Goal: Task Accomplishment & Management: Manage account settings

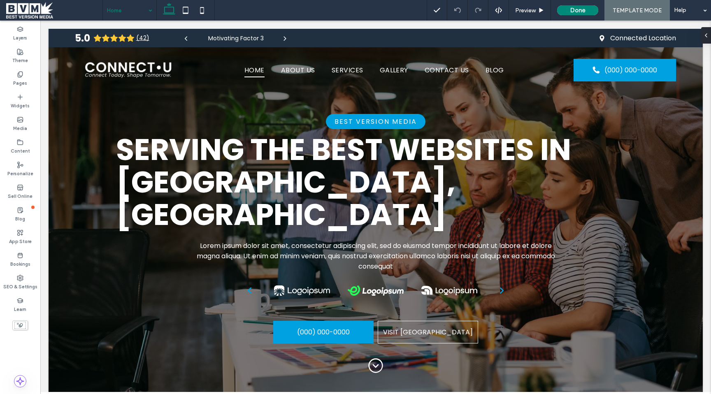
click at [633, 10] on span "TEMPLATE MODE" at bounding box center [636, 10] width 49 height 7
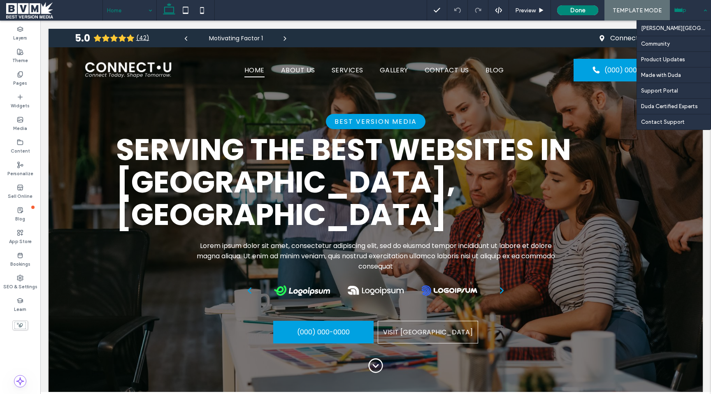
click at [704, 8] on div "Help" at bounding box center [689, 10] width 41 height 21
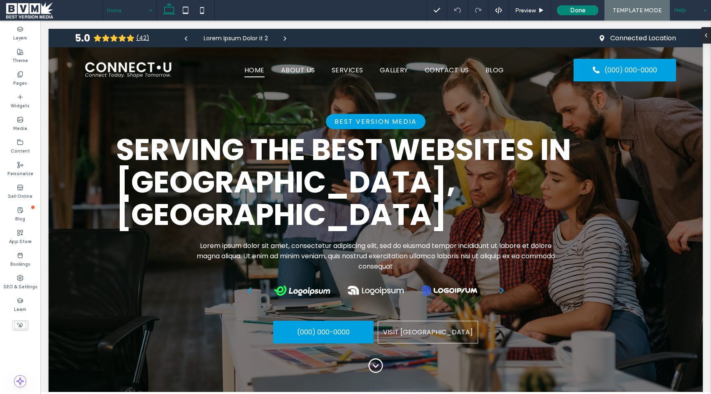
click at [704, 8] on div "Help" at bounding box center [689, 10] width 41 height 21
click at [23, 282] on label "SEO & Settings" at bounding box center [20, 285] width 34 height 9
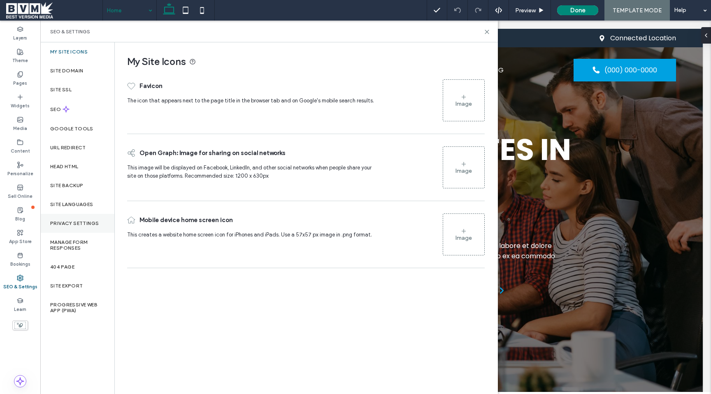
click at [90, 227] on div "Privacy Settings" at bounding box center [77, 223] width 74 height 19
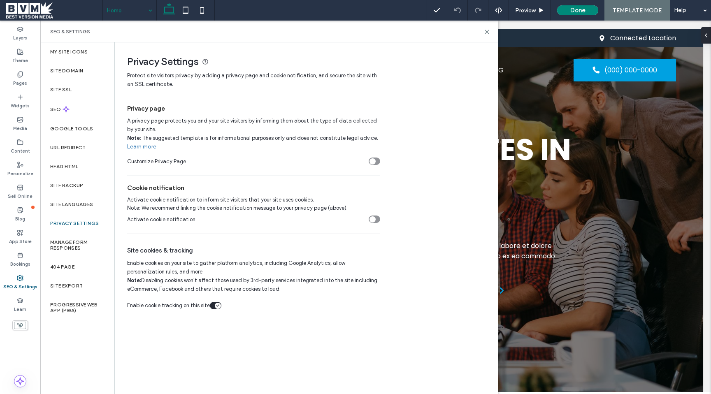
click at [83, 32] on span "SEO & Settings" at bounding box center [70, 31] width 40 height 7
click at [21, 35] on label "Layers" at bounding box center [20, 36] width 14 height 9
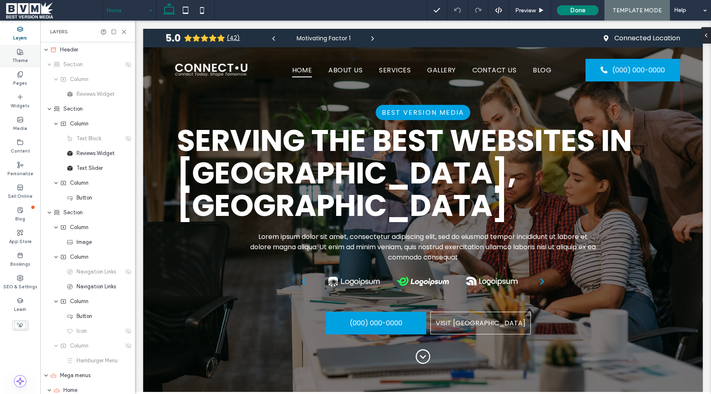
click at [20, 52] on use at bounding box center [20, 52] width 6 height 6
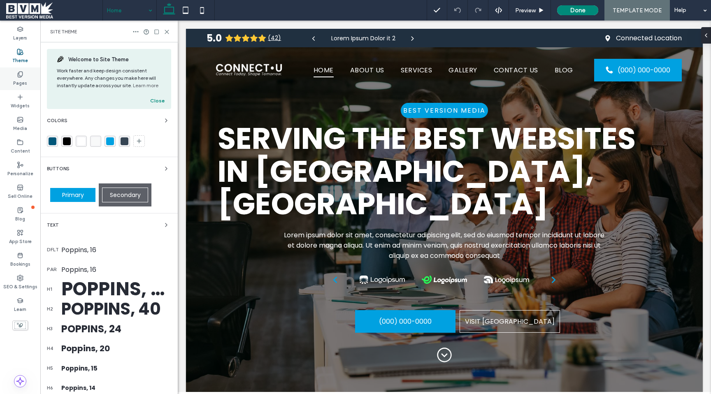
click at [20, 74] on icon at bounding box center [20, 74] width 7 height 7
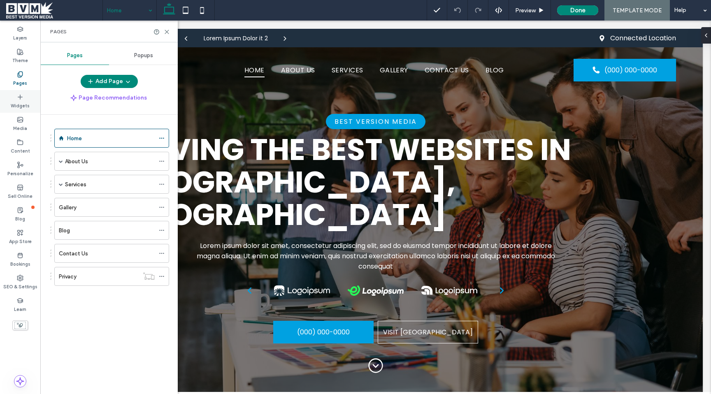
click at [21, 104] on label "Widgets" at bounding box center [20, 104] width 19 height 9
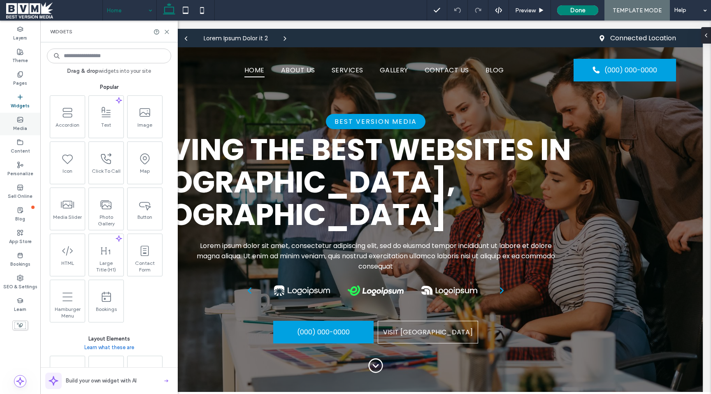
click at [21, 125] on label "Media" at bounding box center [20, 127] width 14 height 9
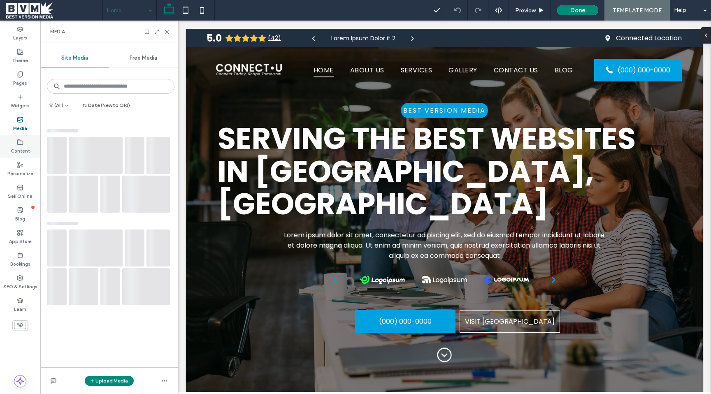
click at [21, 146] on label "Content" at bounding box center [20, 150] width 19 height 9
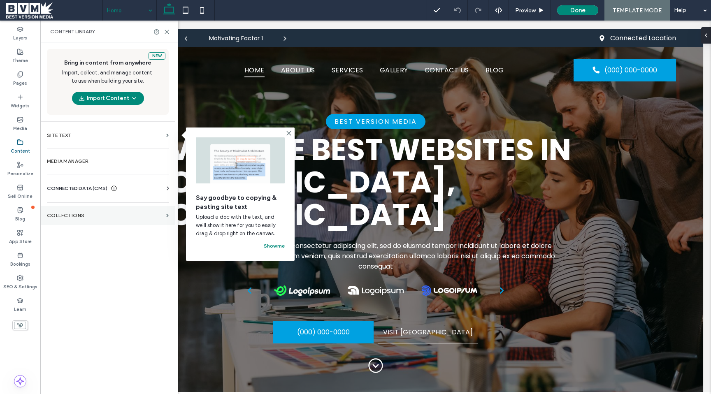
click at [109, 209] on section "Collections" at bounding box center [107, 215] width 135 height 19
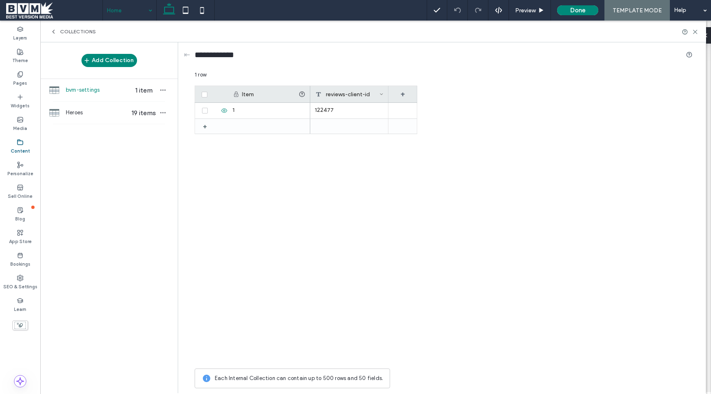
click at [53, 27] on div "Collections" at bounding box center [372, 32] width 665 height 22
click at [57, 31] on div "Collections" at bounding box center [73, 31] width 46 height 7
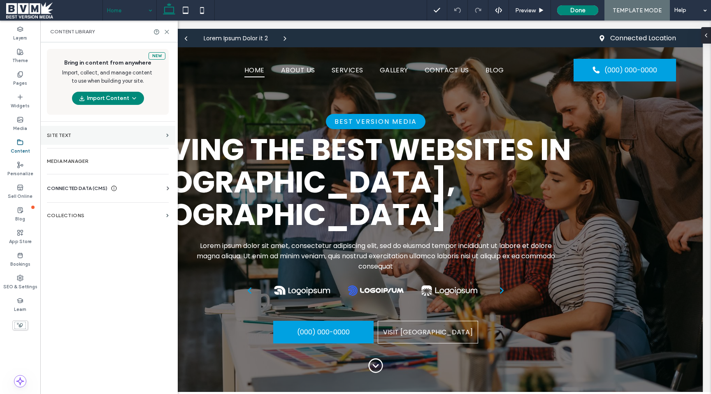
click at [117, 137] on label "Site Text" at bounding box center [105, 135] width 116 height 6
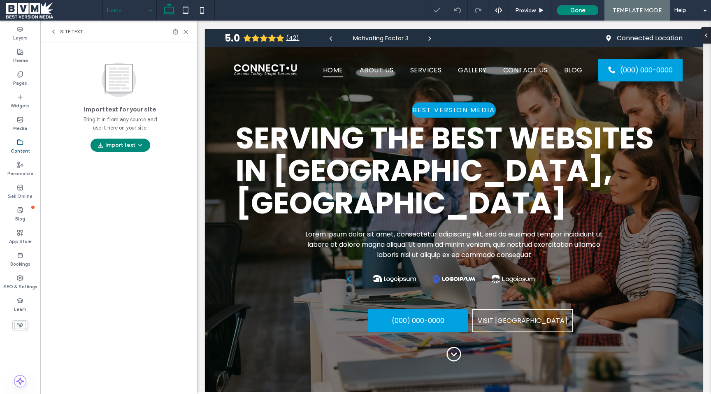
click at [54, 35] on div "Site Text" at bounding box center [118, 32] width 156 height 22
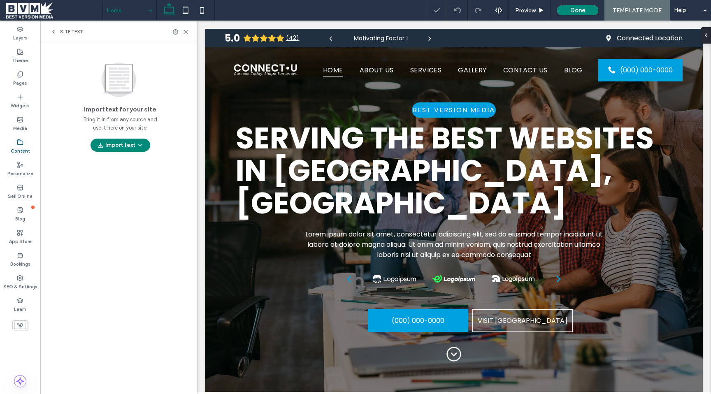
click at [53, 27] on div "Site Text" at bounding box center [118, 32] width 156 height 22
click at [54, 32] on icon at bounding box center [53, 31] width 7 height 7
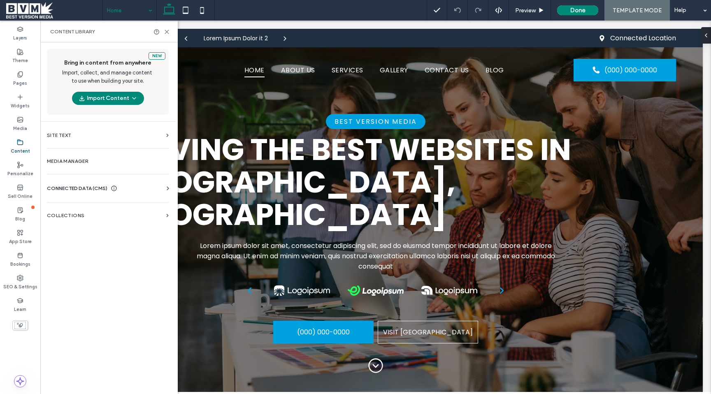
click at [23, 10] on span at bounding box center [54, 10] width 96 height 16
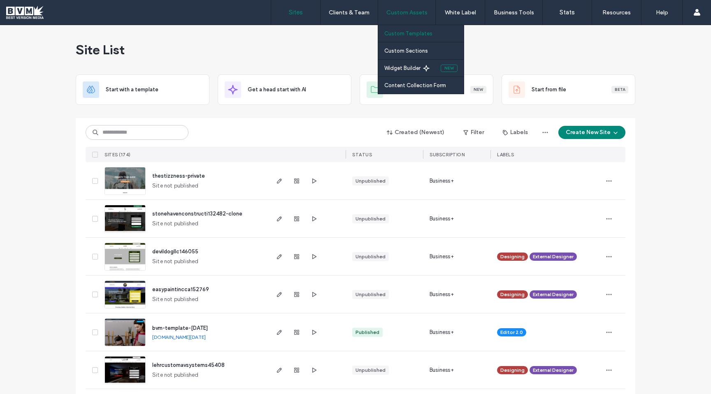
click at [421, 33] on label "Custom Templates" at bounding box center [408, 33] width 48 height 6
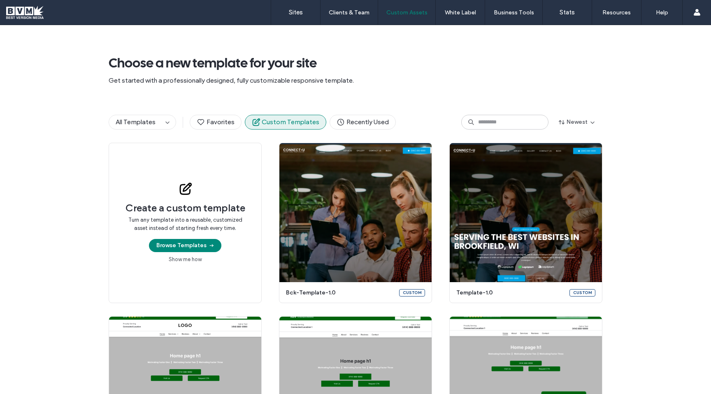
click at [517, 63] on span "Choose a new template for your site" at bounding box center [355, 63] width 493 height 16
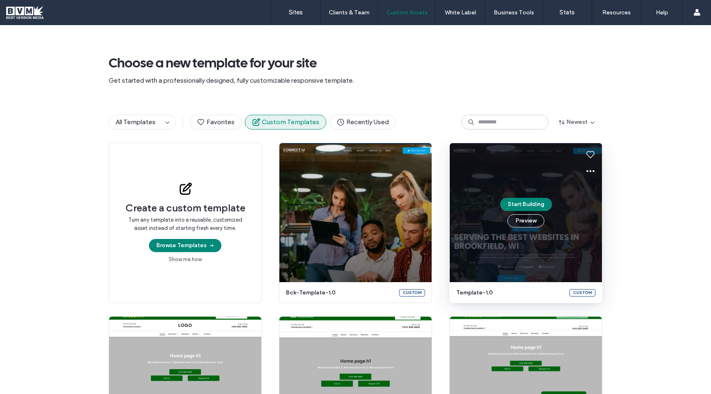
click at [564, 224] on div "Start Building Preview" at bounding box center [525, 212] width 152 height 139
click at [563, 222] on div "Start Building Preview" at bounding box center [525, 212] width 152 height 139
click at [524, 221] on button "Preview" at bounding box center [525, 220] width 37 height 13
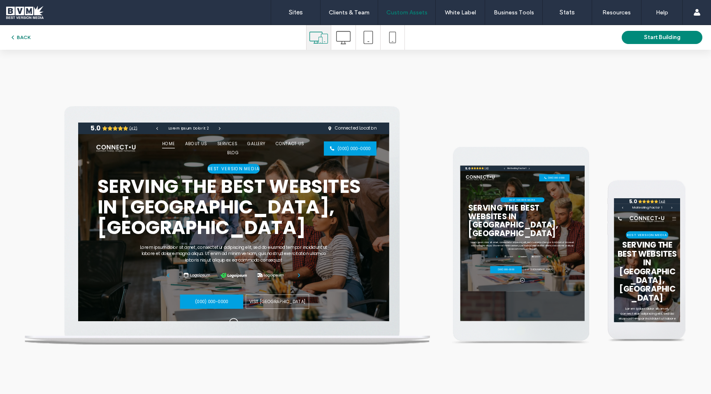
click at [30, 37] on button "BACK" at bounding box center [19, 37] width 21 height 10
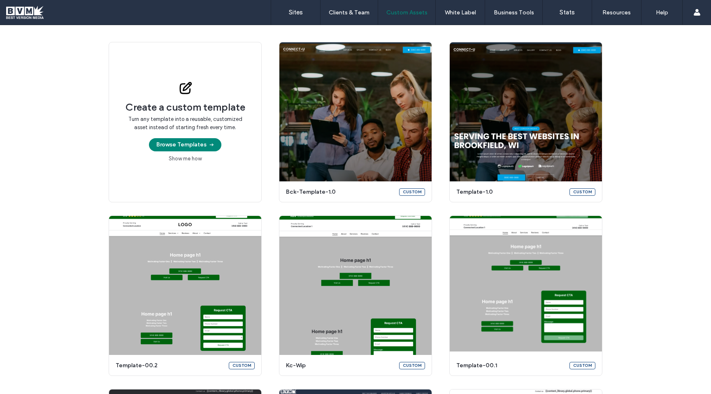
scroll to position [76, 0]
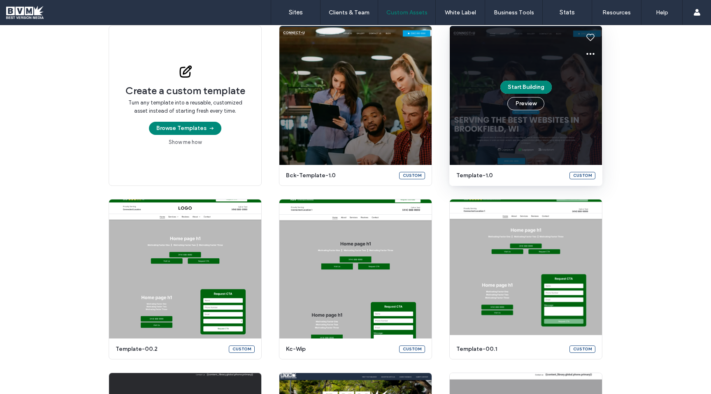
click at [583, 173] on div "Custom" at bounding box center [582, 175] width 26 height 7
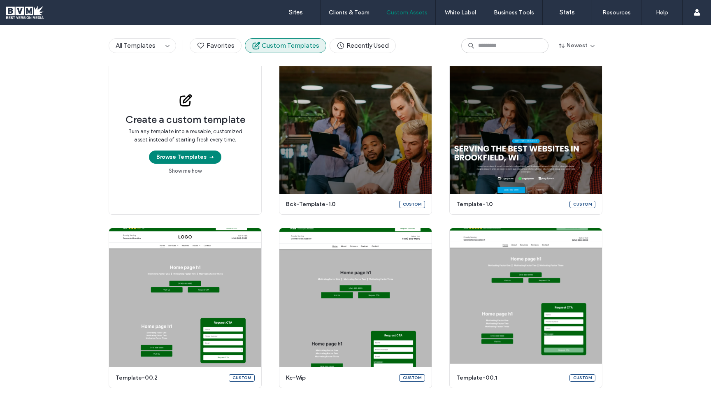
scroll to position [88, 0]
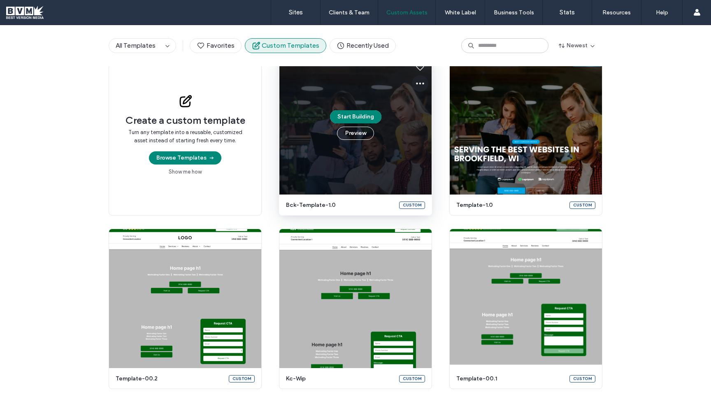
click at [420, 81] on icon at bounding box center [420, 84] width 10 height 10
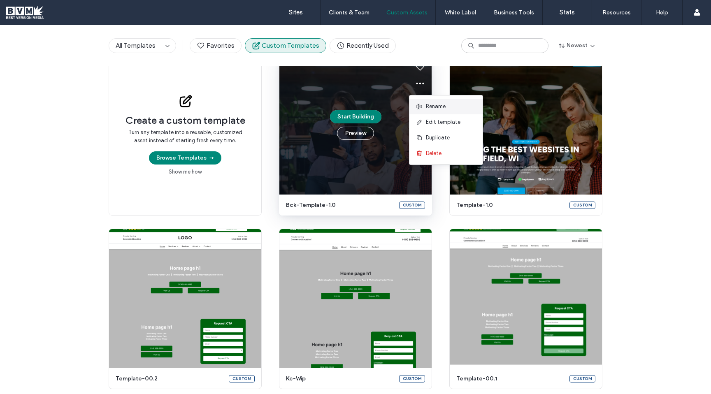
click at [433, 104] on span "Rename" at bounding box center [436, 106] width 20 height 8
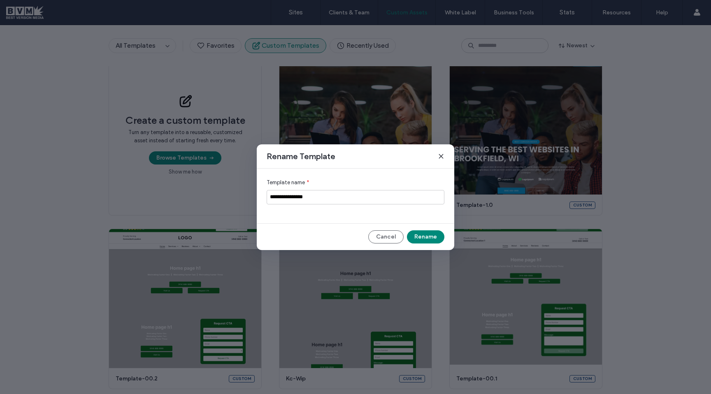
click at [440, 154] on icon at bounding box center [441, 156] width 7 height 7
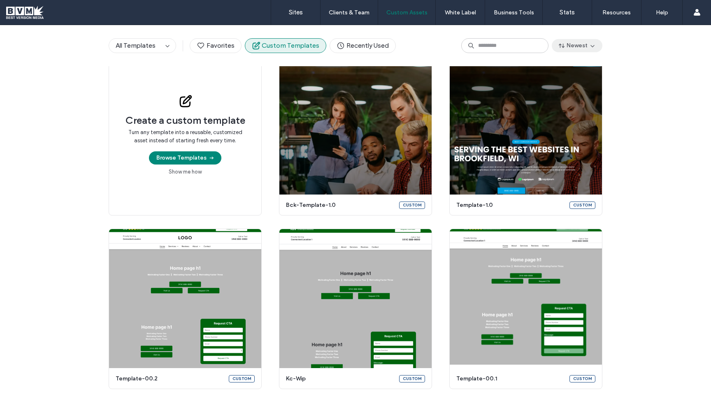
click at [587, 42] on span "button" at bounding box center [591, 45] width 8 height 12
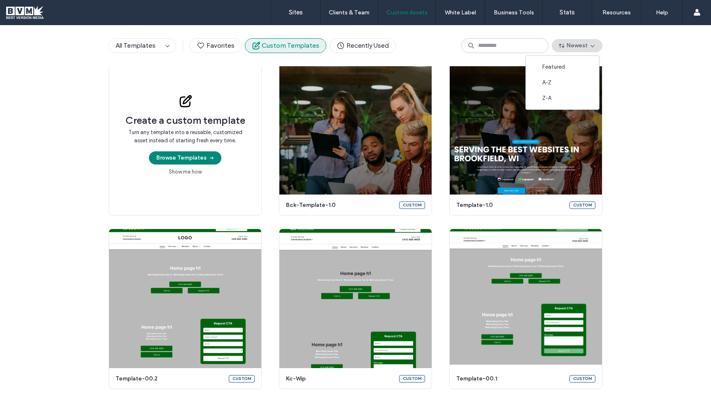
click at [630, 51] on div "All Templates Favorites Custom Templates Recently Used Newest" at bounding box center [355, 45] width 711 height 41
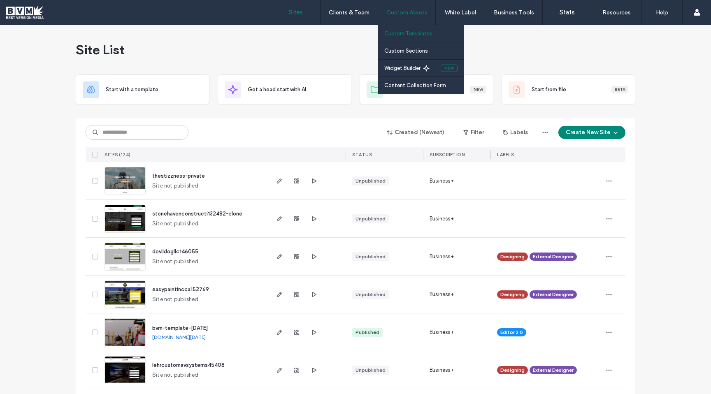
click at [410, 32] on label "Custom Templates" at bounding box center [408, 33] width 48 height 6
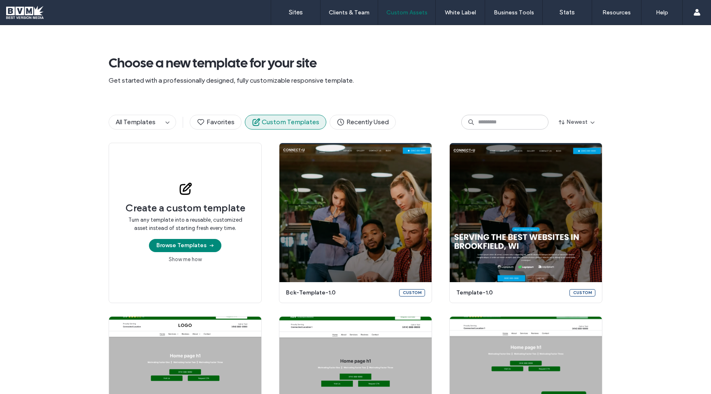
click at [357, 76] on span "Get started with a professionally designed, fully customizable responsive templ…" at bounding box center [355, 80] width 493 height 9
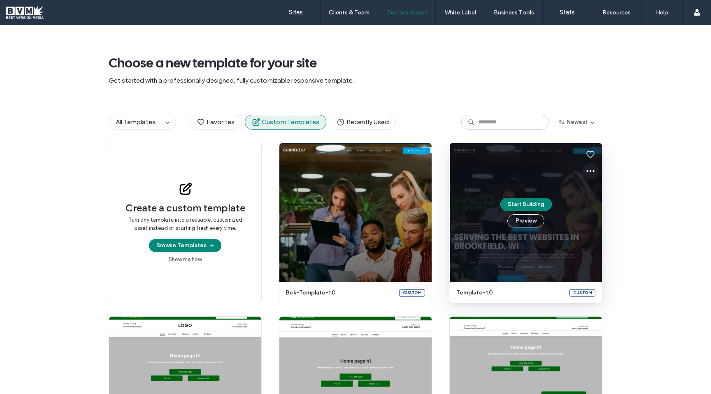
click at [588, 170] on icon at bounding box center [590, 171] width 10 height 10
click at [610, 222] on span "Duplicate" at bounding box center [608, 225] width 24 height 8
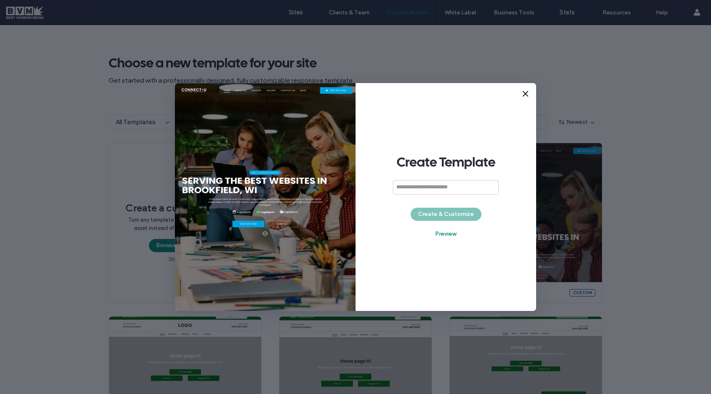
click at [526, 94] on icon at bounding box center [525, 94] width 8 height 8
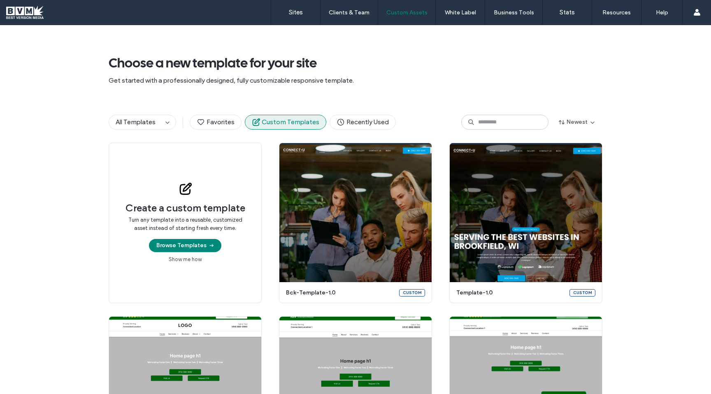
click at [541, 81] on span "Get started with a professionally designed, fully customizable responsive templ…" at bounding box center [355, 80] width 493 height 9
click at [165, 122] on use "button" at bounding box center [167, 123] width 4 height 2
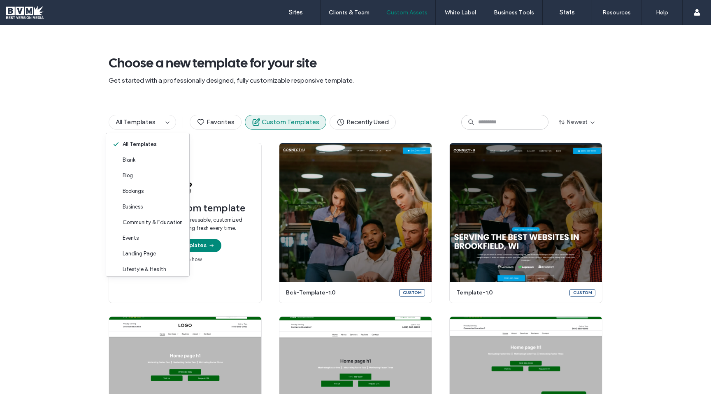
click at [172, 104] on div "All Templates Favorites Custom Templates Recently Used Newest" at bounding box center [355, 122] width 493 height 41
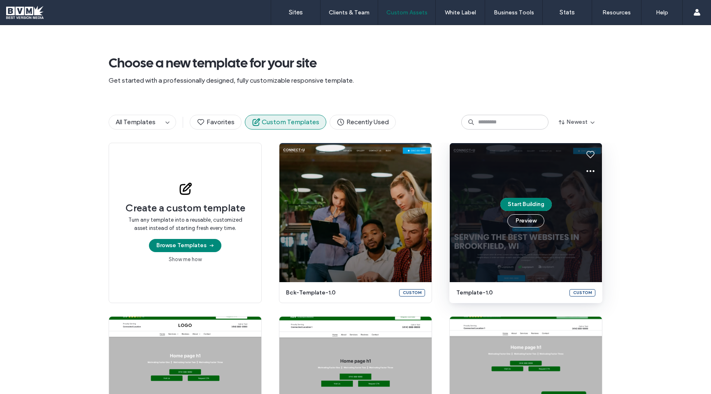
click at [572, 204] on div "Start Building Preview" at bounding box center [525, 212] width 152 height 139
click at [587, 173] on icon at bounding box center [590, 171] width 10 height 10
click at [637, 159] on div "Create a custom template Turn any template into a reusable, customized asset in…" at bounding box center [355, 396] width 711 height 507
click at [589, 167] on icon at bounding box center [590, 171] width 10 height 10
click at [603, 208] on span "Edit template" at bounding box center [613, 210] width 35 height 8
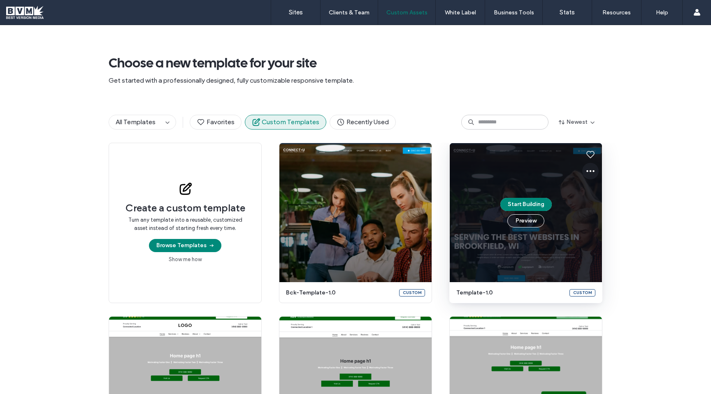
click at [589, 172] on icon at bounding box center [590, 171] width 10 height 10
click at [604, 225] on span "Duplicate" at bounding box center [608, 225] width 24 height 8
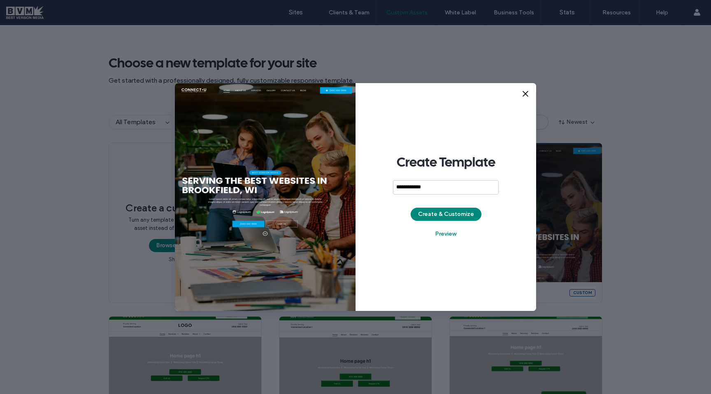
type input "**********"
click at [526, 95] on use at bounding box center [525, 93] width 5 height 5
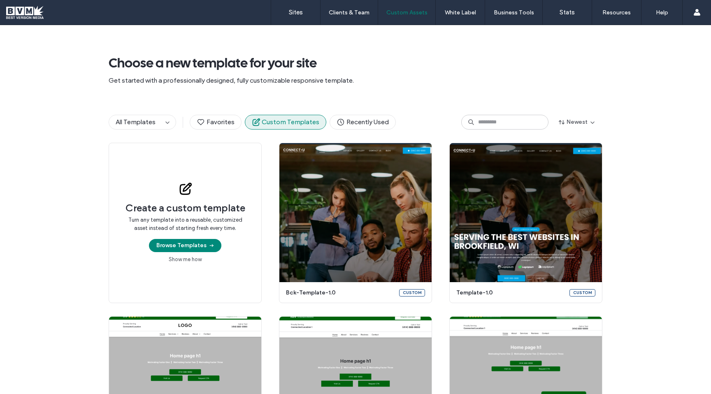
click at [201, 208] on span "Create a custom template" at bounding box center [185, 208] width 120 height 12
click at [187, 192] on use at bounding box center [185, 188] width 11 height 11
click at [164, 122] on icon "button" at bounding box center [167, 122] width 7 height 7
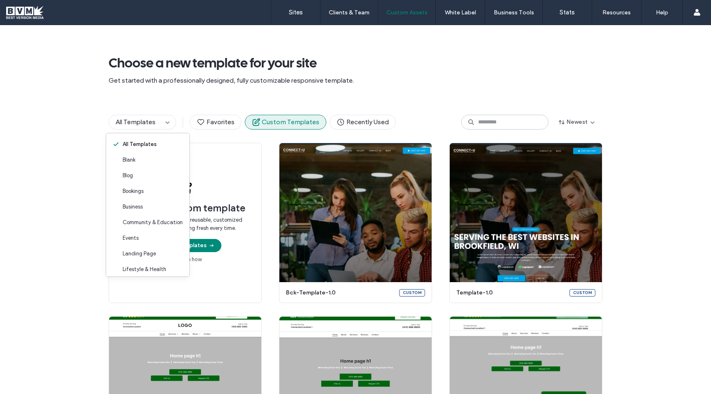
click at [222, 83] on span "Get started with a professionally designed, fully customizable responsive templ…" at bounding box center [355, 80] width 493 height 9
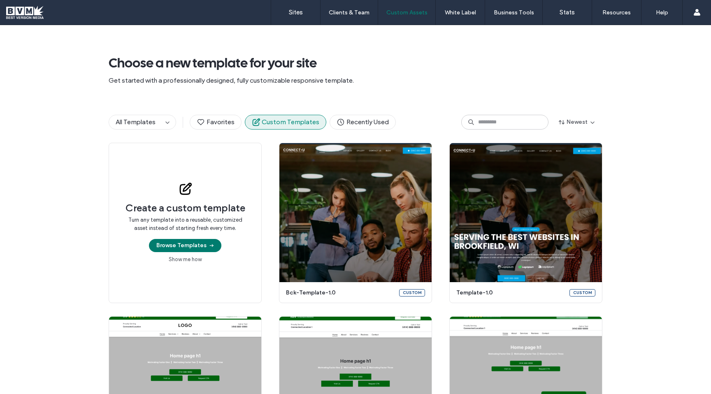
click at [197, 245] on button "Browse Templates" at bounding box center [185, 245] width 72 height 13
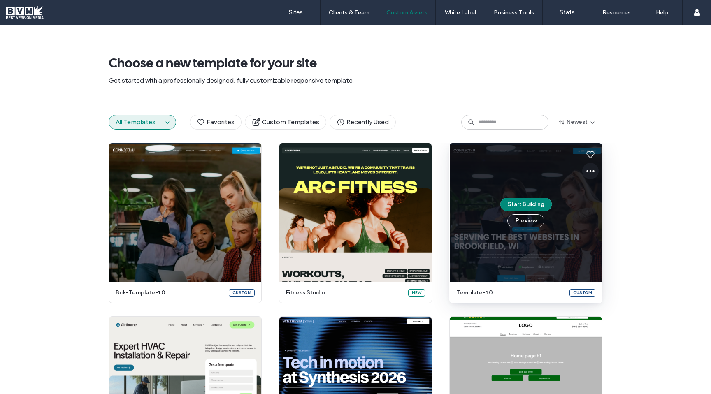
click at [588, 172] on icon at bounding box center [590, 171] width 10 height 10
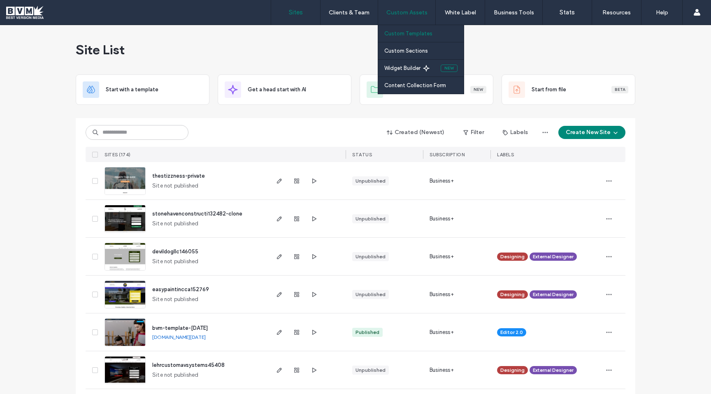
click at [401, 30] on link "Custom Templates" at bounding box center [423, 33] width 79 height 17
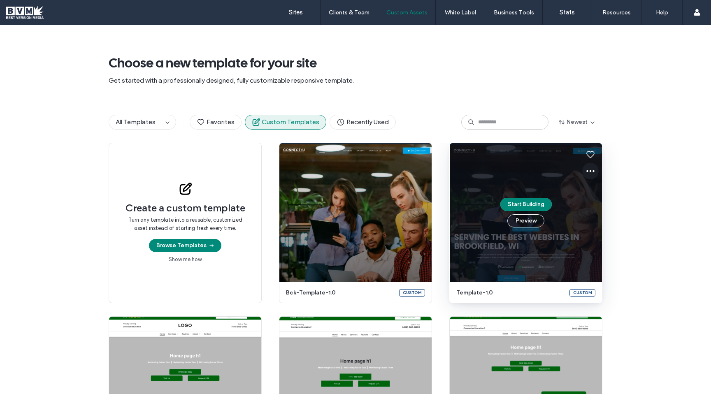
click at [588, 171] on icon at bounding box center [590, 171] width 10 height 10
click at [609, 209] on span "Edit template" at bounding box center [613, 210] width 35 height 8
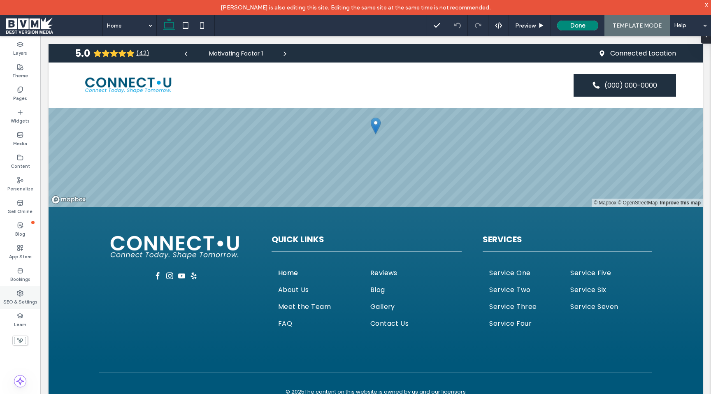
click at [19, 295] on icon at bounding box center [20, 293] width 7 height 7
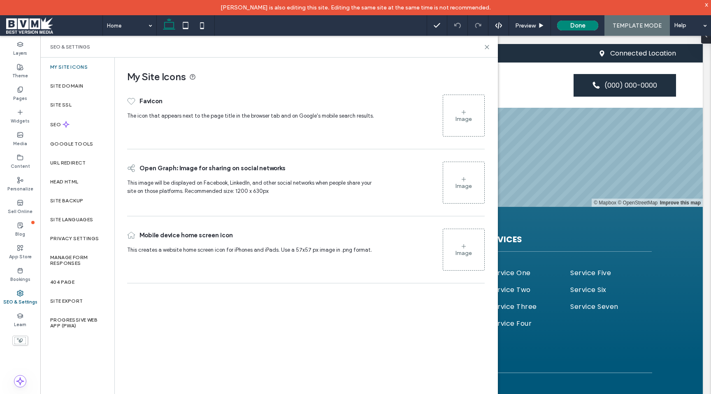
click at [638, 24] on span "TEMPLATE MODE" at bounding box center [636, 25] width 49 height 7
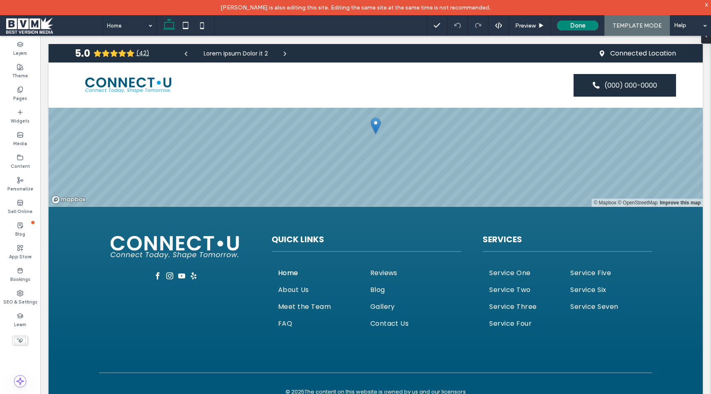
click at [638, 24] on span "TEMPLATE MODE" at bounding box center [636, 25] width 49 height 7
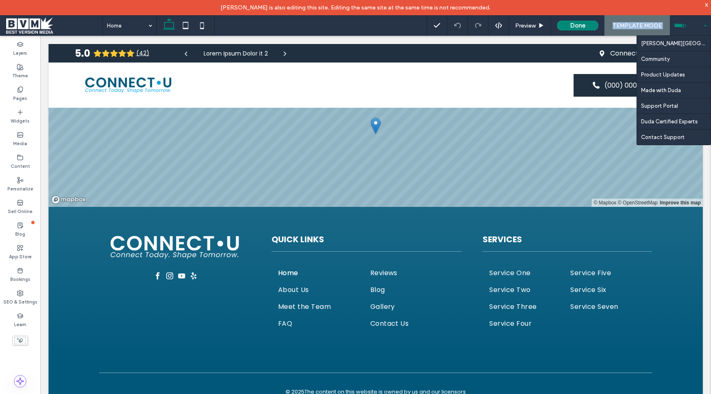
click at [705, 24] on div "Help" at bounding box center [689, 25] width 41 height 21
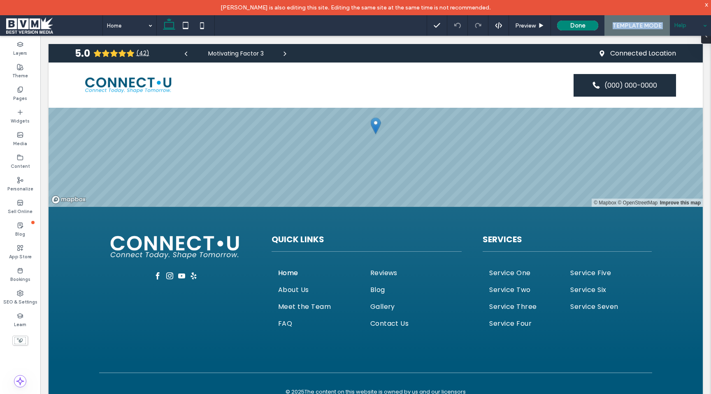
click at [704, 24] on div "Help" at bounding box center [689, 25] width 41 height 21
click at [24, 253] on label "App Store" at bounding box center [20, 255] width 23 height 9
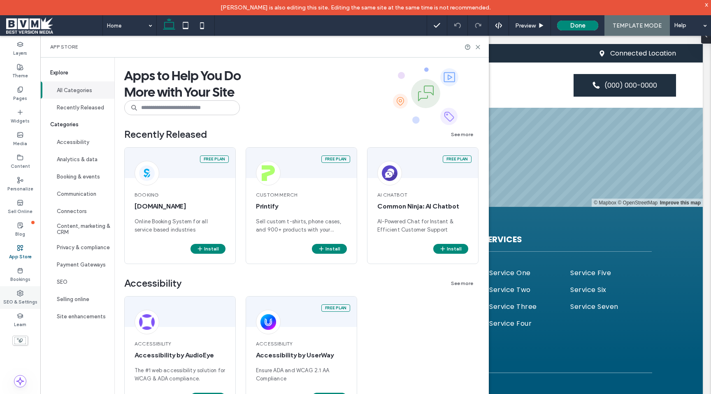
click at [20, 294] on use at bounding box center [20, 293] width 6 height 6
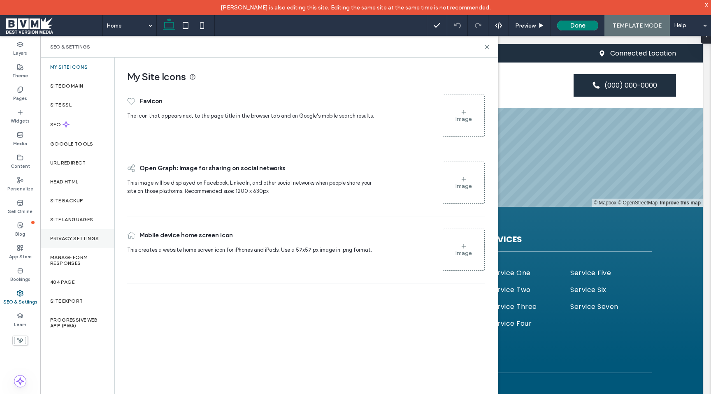
click at [93, 236] on label "Privacy Settings" at bounding box center [74, 239] width 49 height 6
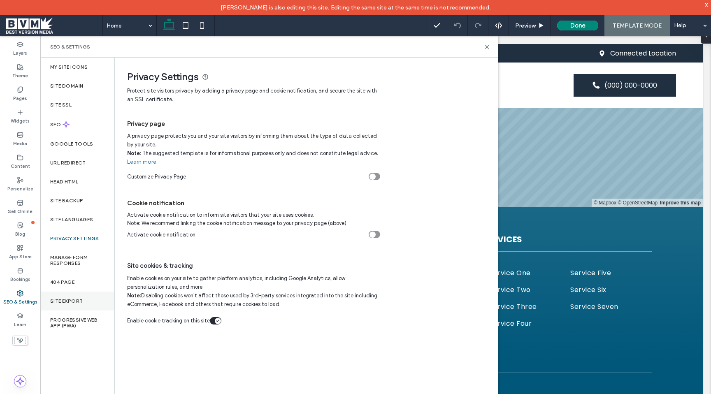
click at [87, 294] on div "Site Export" at bounding box center [77, 301] width 74 height 19
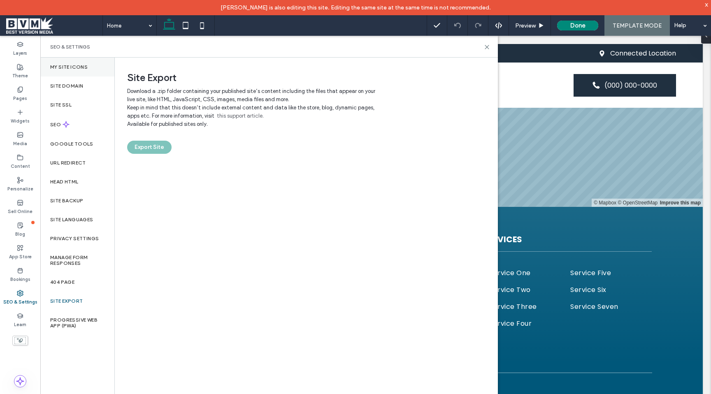
click at [105, 67] on div "My Site Icons" at bounding box center [77, 67] width 74 height 19
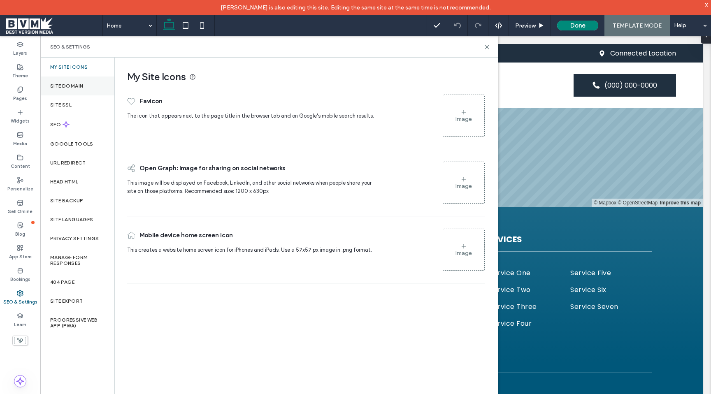
click at [96, 89] on div "Site Domain" at bounding box center [77, 85] width 74 height 19
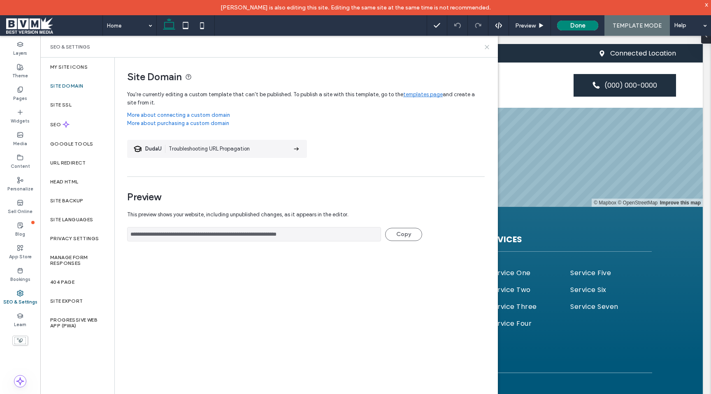
click at [486, 45] on icon at bounding box center [487, 47] width 6 height 6
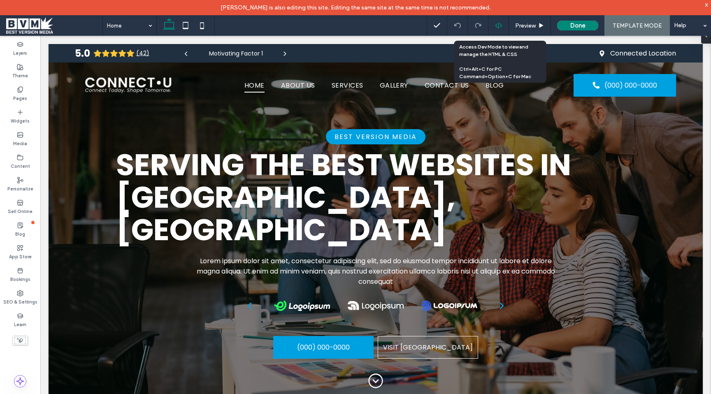
click at [501, 28] on icon at bounding box center [498, 25] width 7 height 7
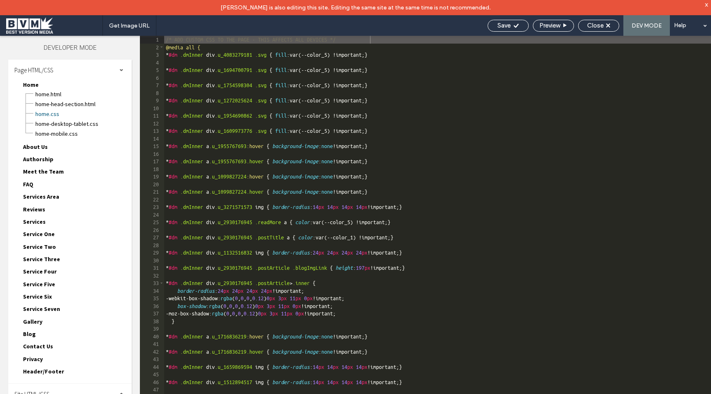
scroll to position [9, 0]
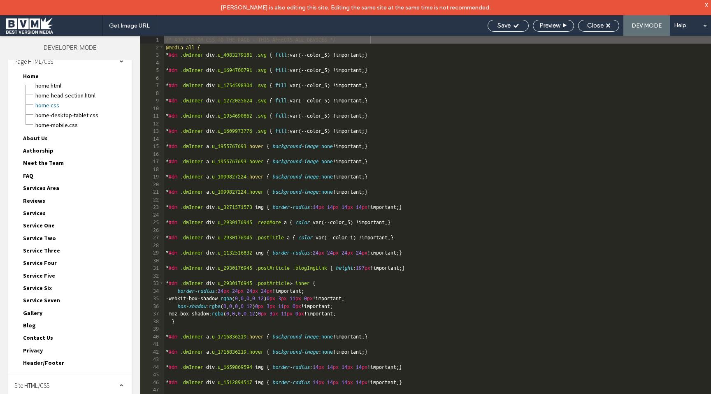
click at [46, 152] on span "Authorship" at bounding box center [38, 150] width 30 height 7
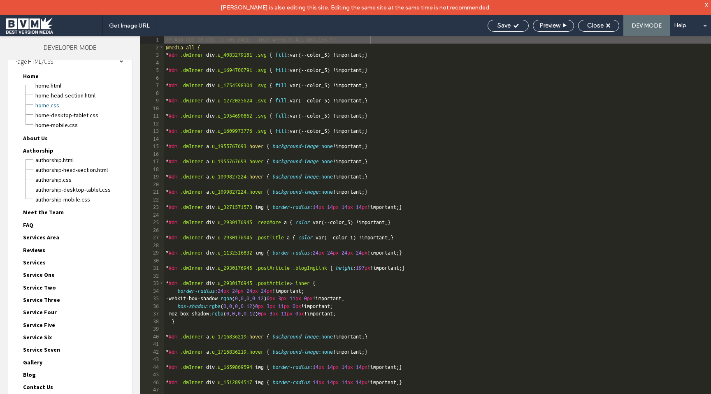
scroll to position [58, 0]
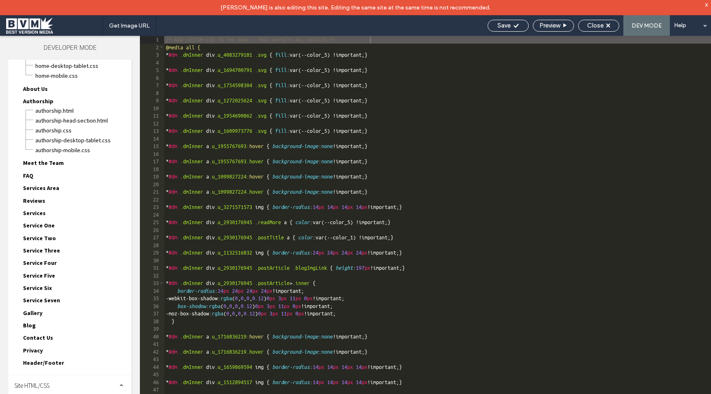
click at [117, 381] on div "Site HTML/CSS" at bounding box center [69, 385] width 123 height 21
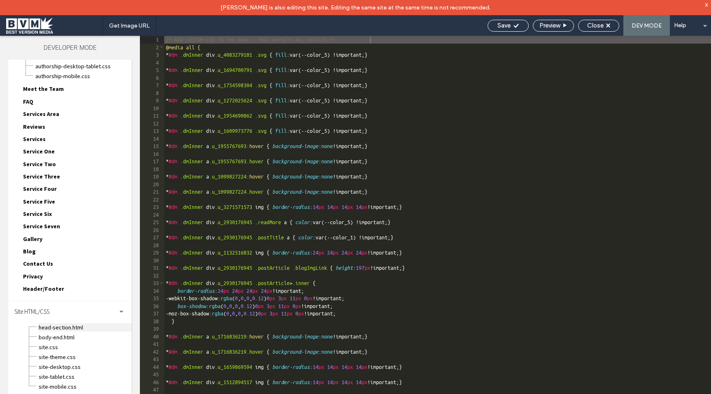
click at [67, 327] on span "head-section.html" at bounding box center [84, 327] width 93 height 8
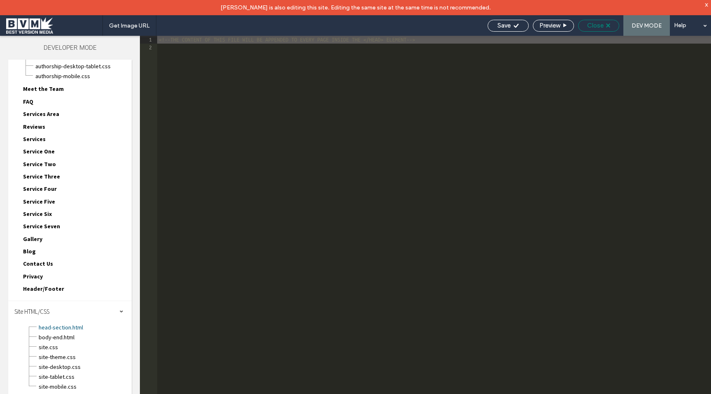
click at [601, 25] on span "Close" at bounding box center [595, 25] width 16 height 7
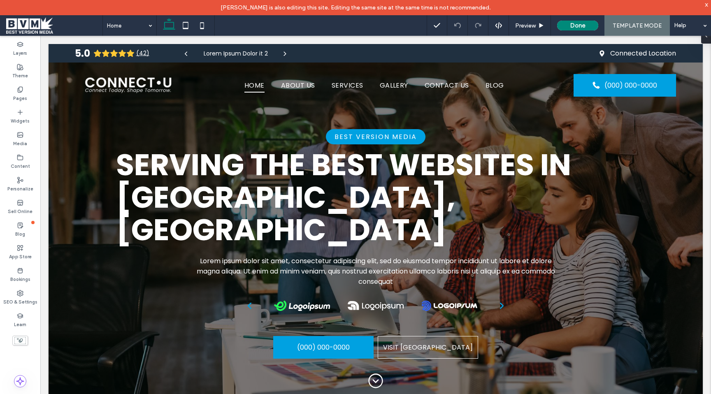
click at [627, 26] on span "TEMPLATE MODE" at bounding box center [636, 25] width 49 height 7
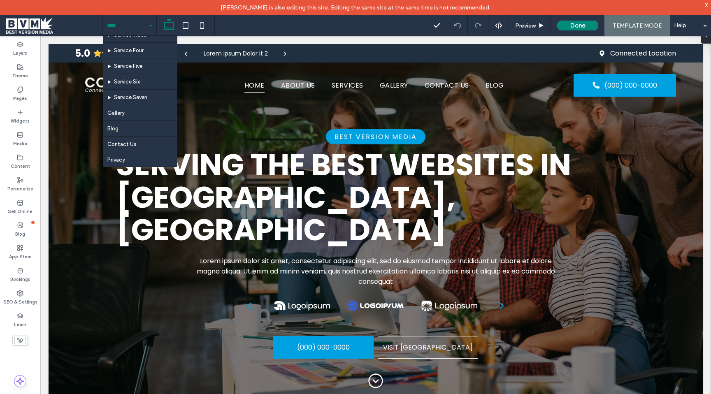
scroll to position [173, 0]
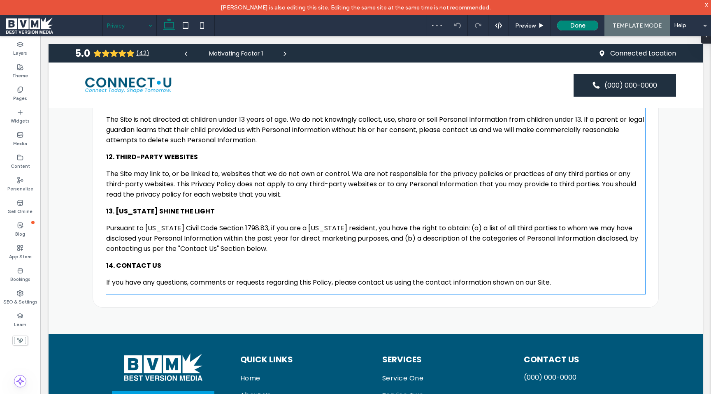
scroll to position [1731, 0]
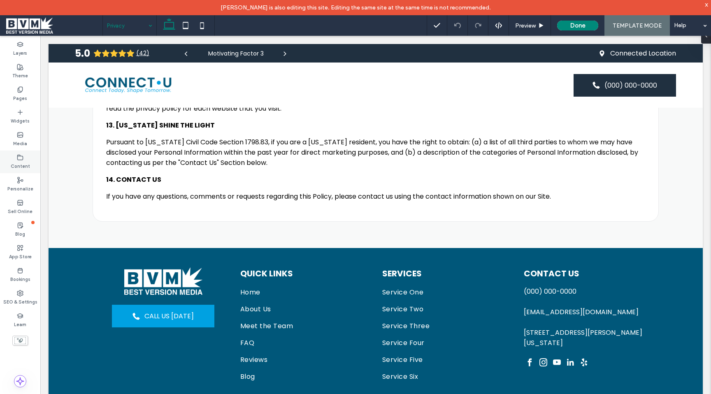
click at [26, 158] on div "Content" at bounding box center [20, 161] width 40 height 23
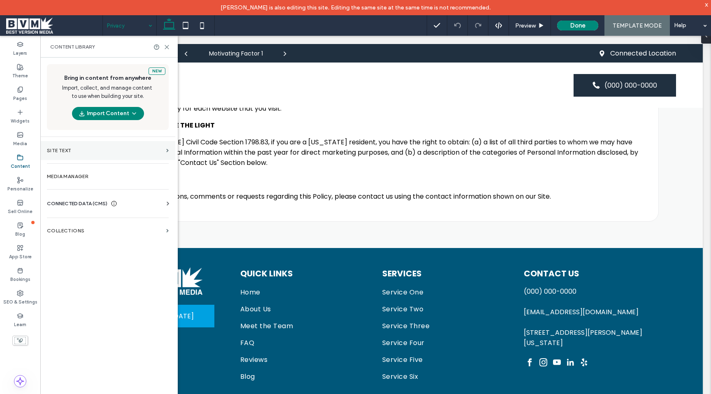
click at [90, 157] on section "Site Text" at bounding box center [107, 150] width 135 height 19
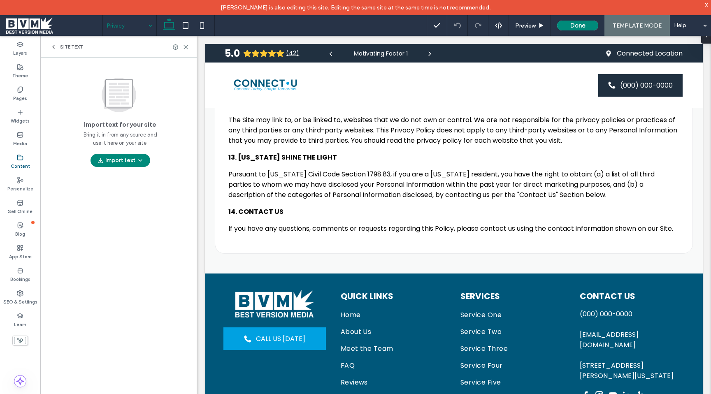
scroll to position [1935, 0]
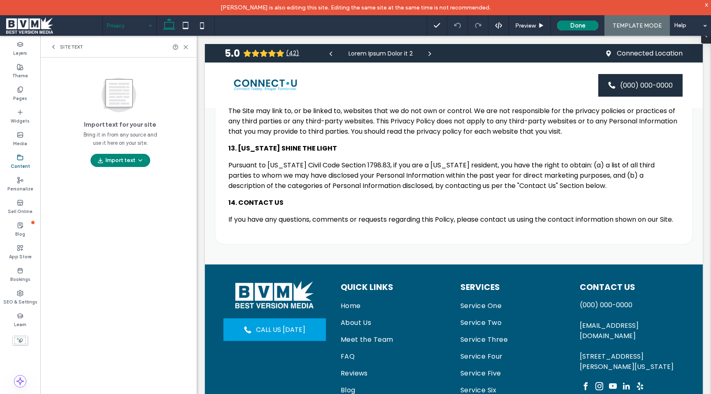
click at [26, 166] on label "Content" at bounding box center [20, 165] width 19 height 9
click at [24, 159] on div "Content" at bounding box center [20, 161] width 40 height 23
click at [65, 44] on span "Site Text" at bounding box center [71, 47] width 23 height 7
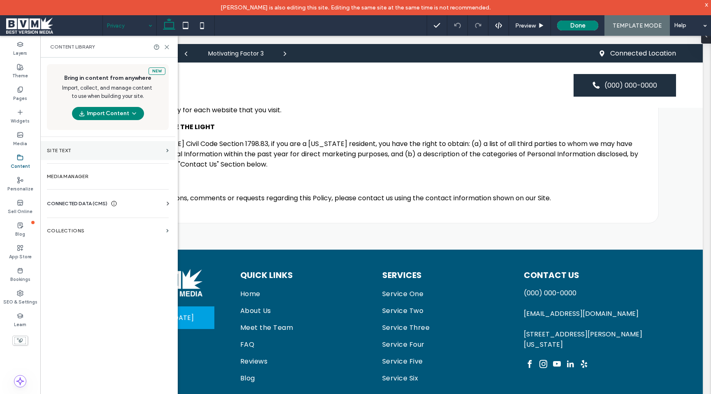
scroll to position [1731, 0]
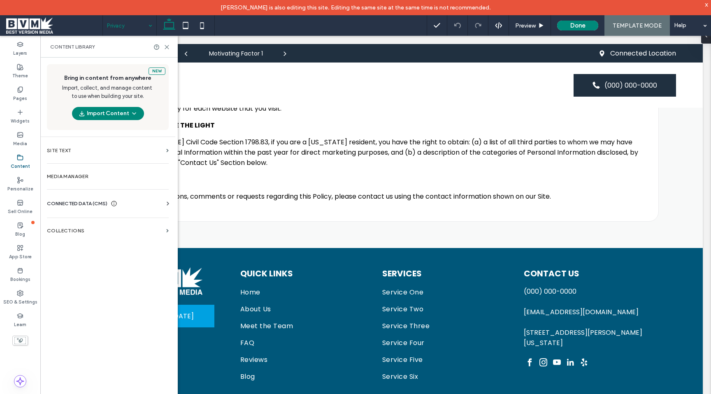
click at [80, 205] on span "CONNECTED DATA (CMS)" at bounding box center [77, 203] width 60 height 8
click at [78, 222] on label "Business Info" at bounding box center [109, 224] width 112 height 6
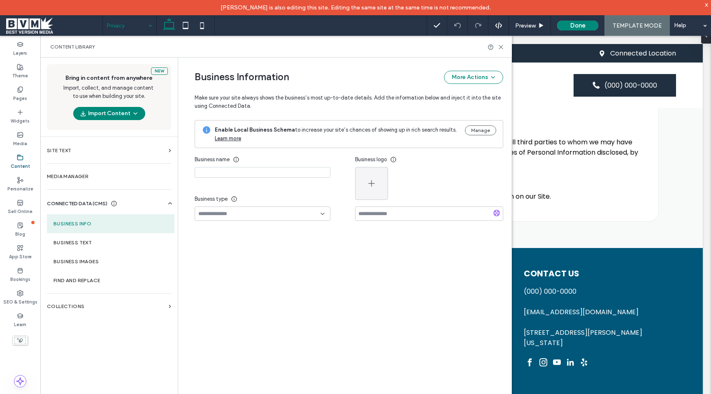
type input "**********"
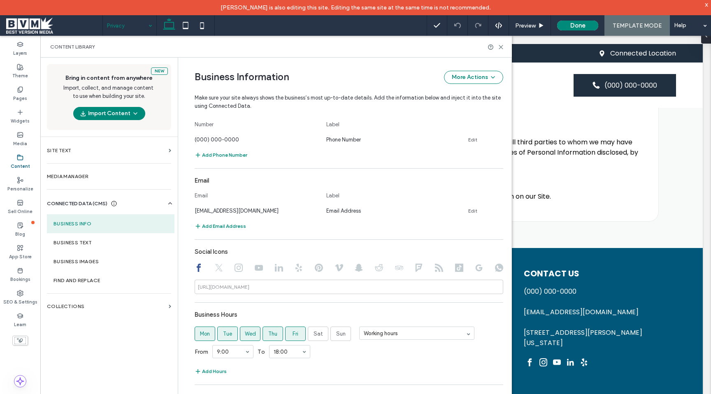
scroll to position [404, 0]
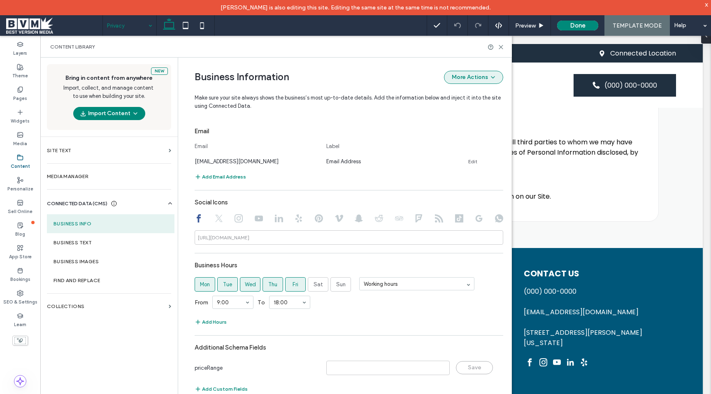
click at [451, 75] on button "More Actions" at bounding box center [473, 77] width 59 height 13
click at [414, 72] on div "Business Information More Actions" at bounding box center [348, 77] width 308 height 13
click at [136, 236] on section "Business Text" at bounding box center [110, 242] width 127 height 19
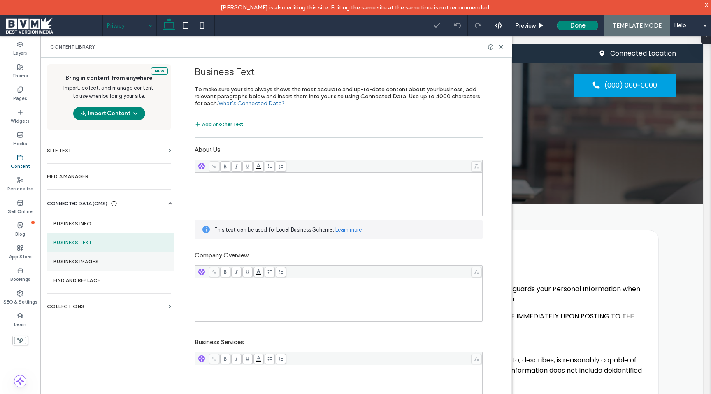
scroll to position [0, 0]
click at [125, 307] on label "Collections" at bounding box center [106, 306] width 118 height 6
